Goal: Task Accomplishment & Management: Use online tool/utility

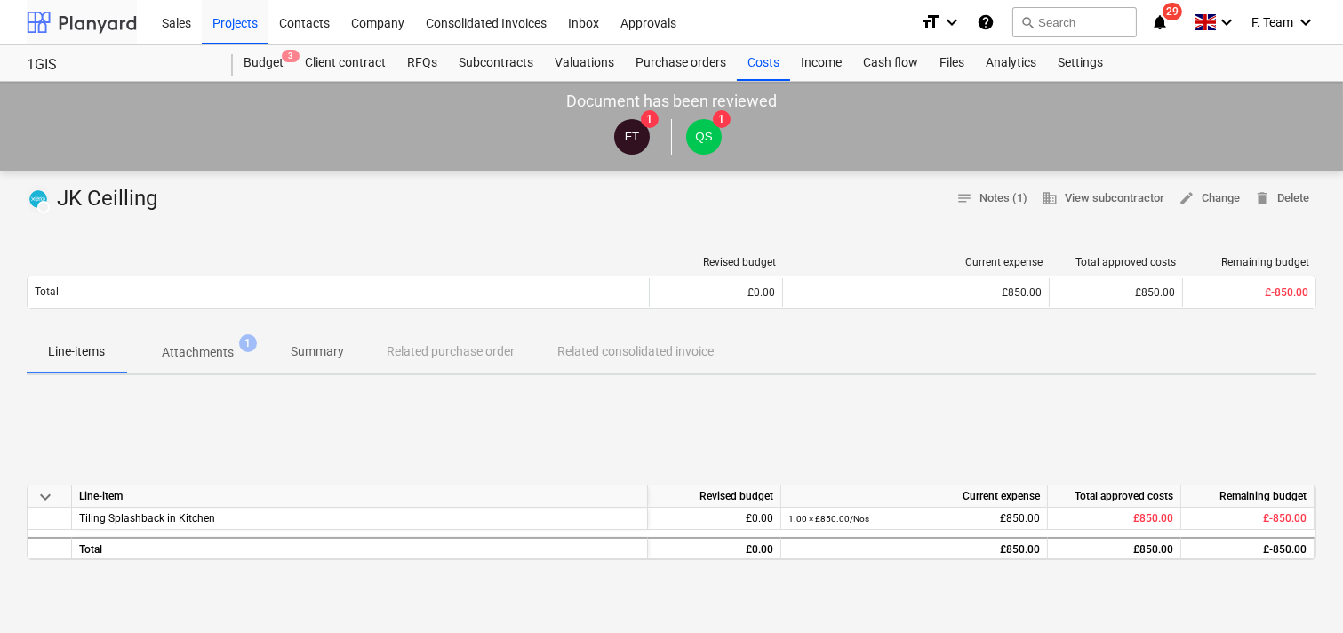
click at [74, 28] on div at bounding box center [82, 22] width 110 height 44
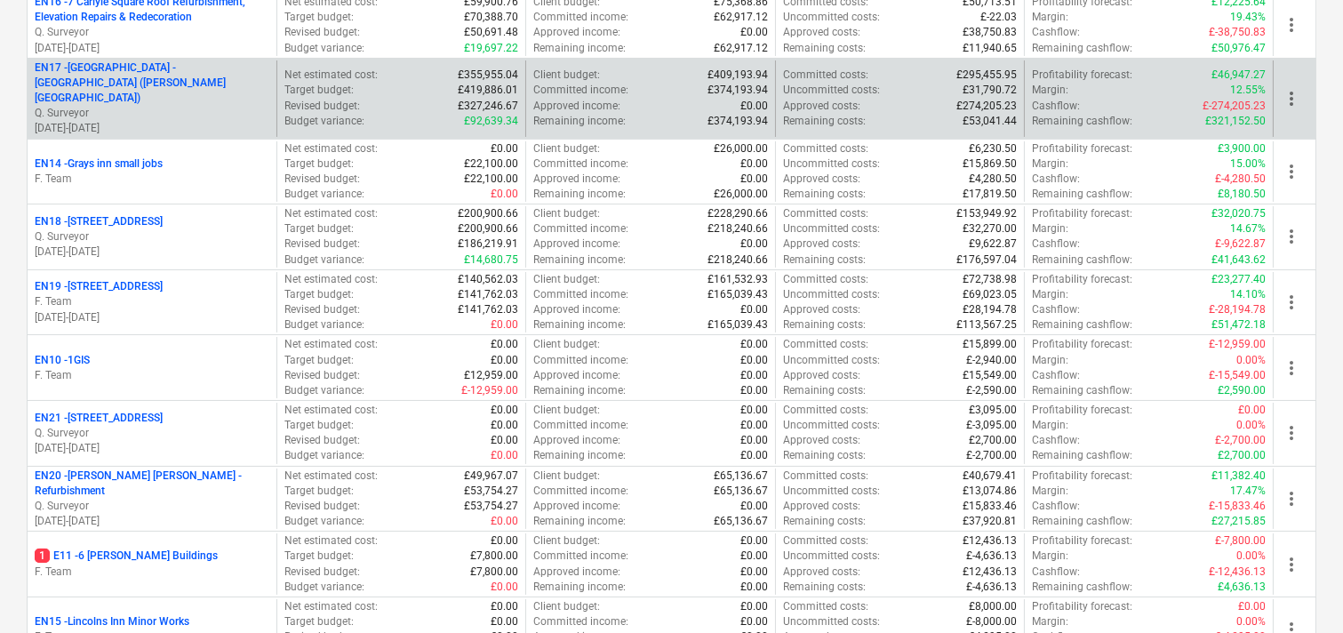
scroll to position [197, 0]
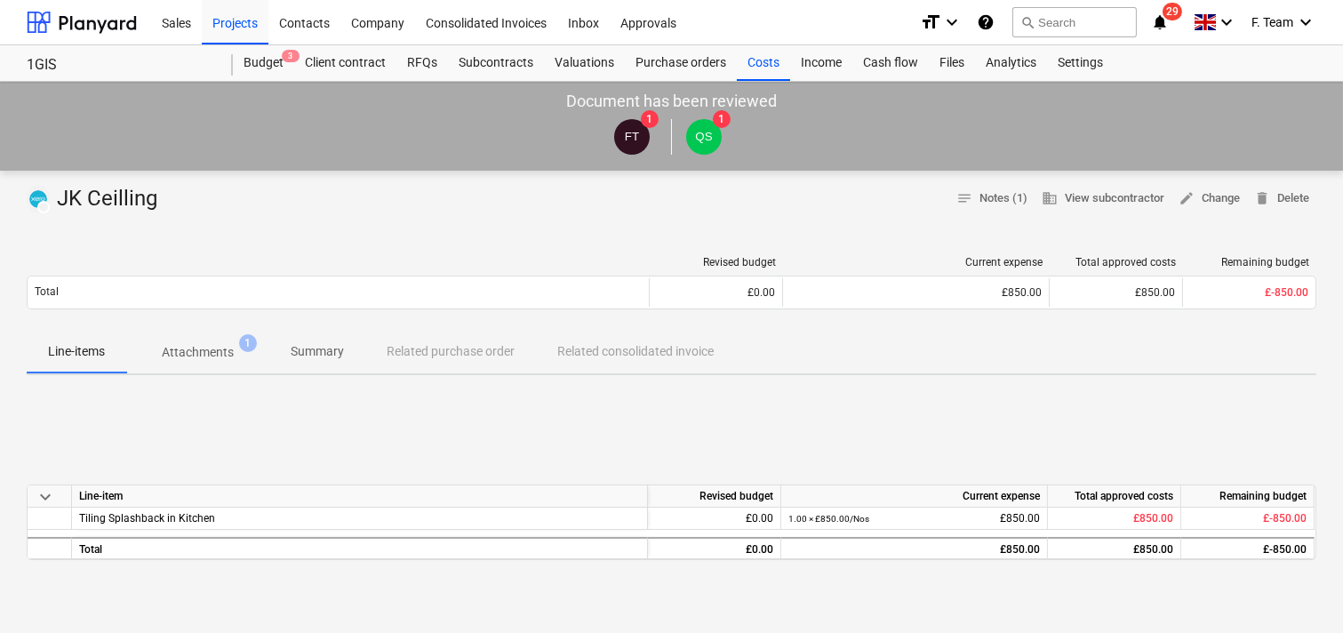
click at [199, 354] on p "Attachments" at bounding box center [198, 352] width 72 height 19
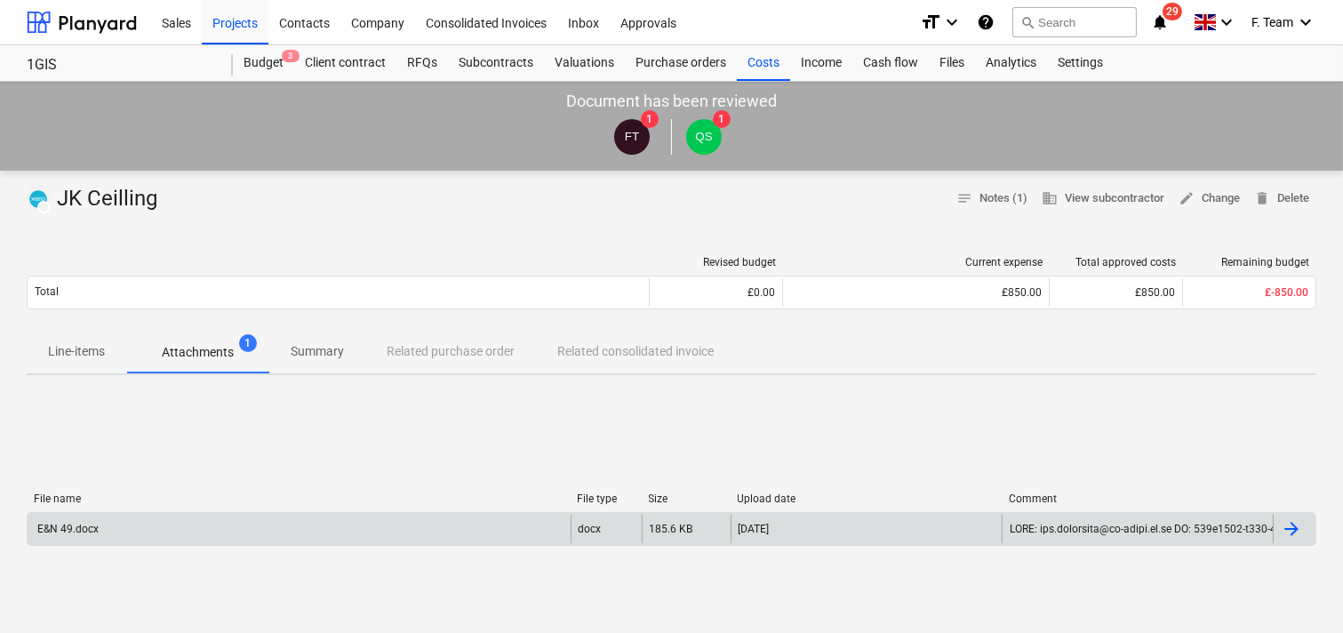
click at [317, 529] on div "E&N 49.docx" at bounding box center [299, 529] width 543 height 28
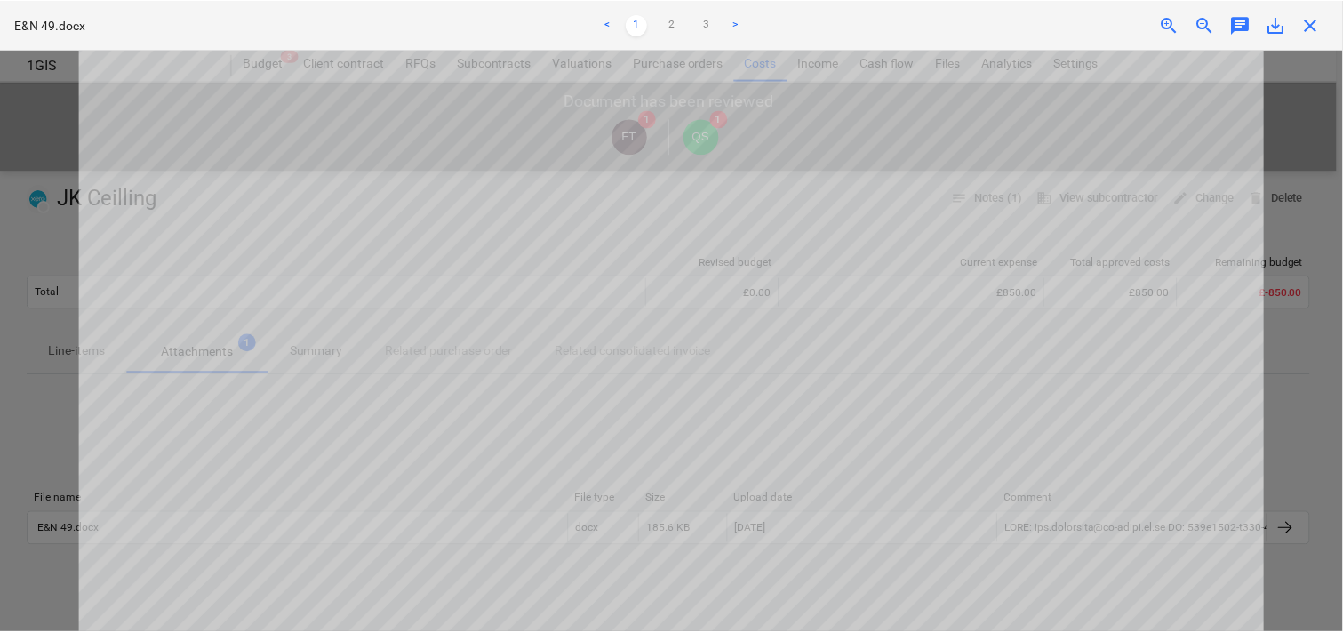
scroll to position [592, 0]
click at [1322, 29] on span "close" at bounding box center [1316, 24] width 21 height 21
